Goal: Entertainment & Leisure: Consume media (video, audio)

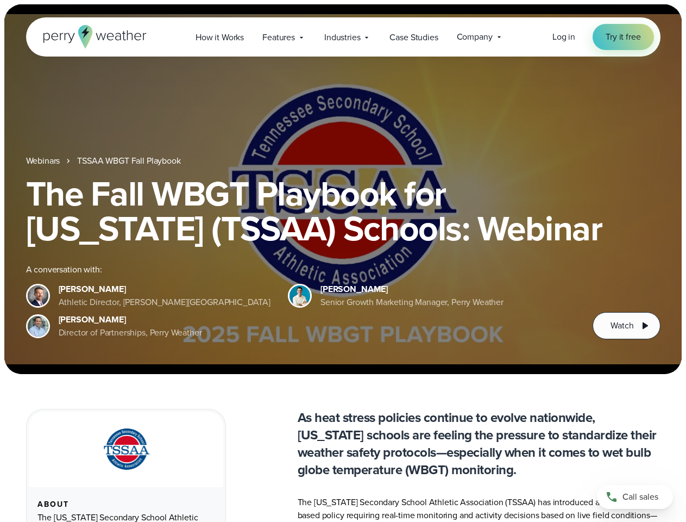
click at [343, 261] on div "The Fall WBGT Playbook for [US_STATE] (TSSAA) Schools: Webinar A conversation w…" at bounding box center [343, 257] width 635 height 163
click at [343, 37] on span "Industries" at bounding box center [342, 37] width 36 height 13
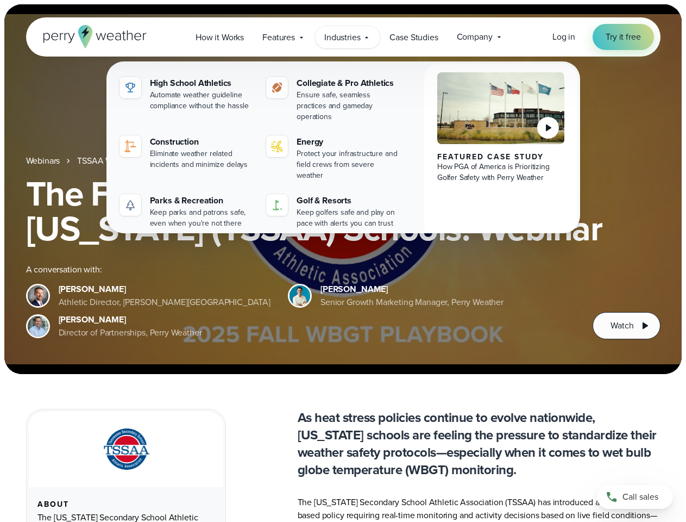
click at [343, 189] on h1 "The Fall WBGT Playbook for [US_STATE] (TSSAA) Schools: Webinar" at bounding box center [343, 211] width 635 height 70
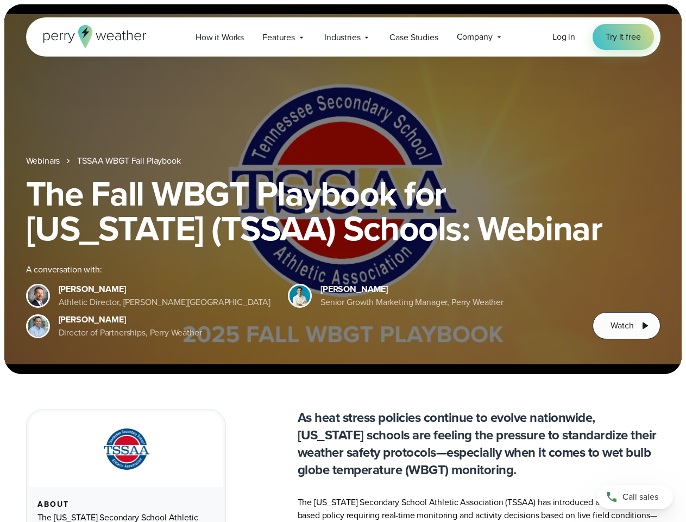
click at [130, 161] on link "TSSAA WBGT Fall Playbook" at bounding box center [128, 160] width 103 height 13
click at [626, 325] on span "Watch" at bounding box center [622, 325] width 23 height 13
